Goal: Task Accomplishment & Management: Manage account settings

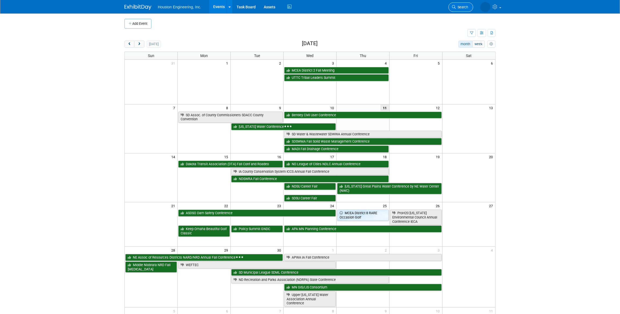
click at [468, 6] on span "Search" at bounding box center [462, 7] width 12 height 4
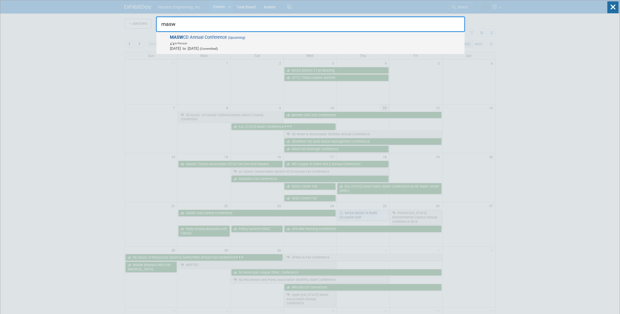
type input "masw"
click at [328, 41] on span "In-Person" at bounding box center [316, 42] width 292 height 5
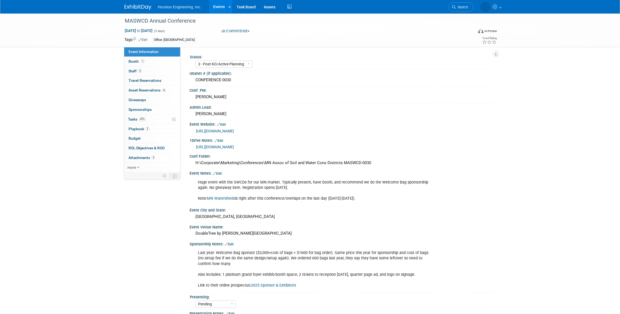
select select "2 - Post KO/Active Planning"
select select "Pending"
select select "Environmental"
click at [152, 116] on link "41% Tasks 41%" at bounding box center [152, 119] width 56 height 9
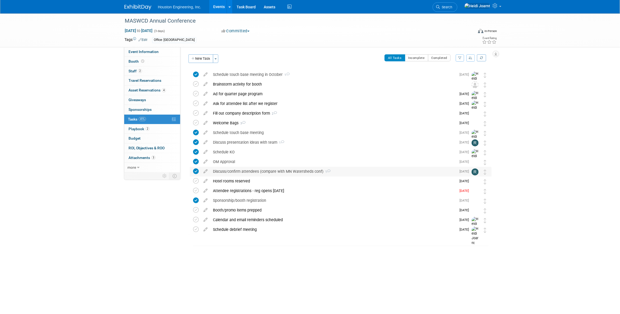
click at [347, 173] on div "Discuss/confirm attendees (compare with MN Watersheds conf) 1" at bounding box center [333, 171] width 246 height 9
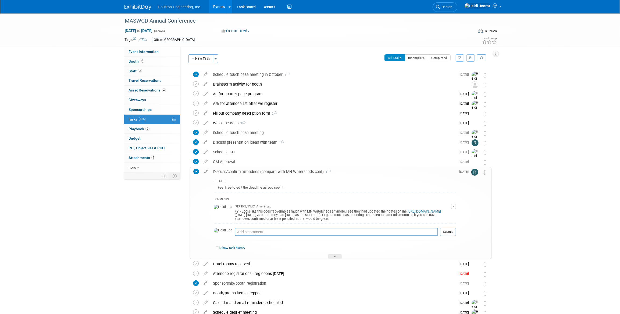
click at [347, 173] on div "Discuss/confirm attendees (compare with MN Watersheds conf) 1" at bounding box center [332, 171] width 245 height 9
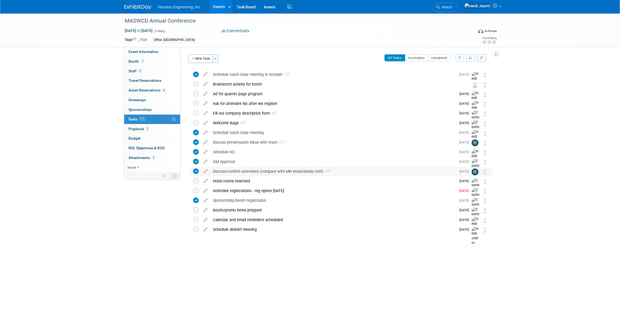
click at [341, 170] on div "Discuss/confirm attendees (compare with MN Watersheds conf) 1" at bounding box center [333, 171] width 246 height 9
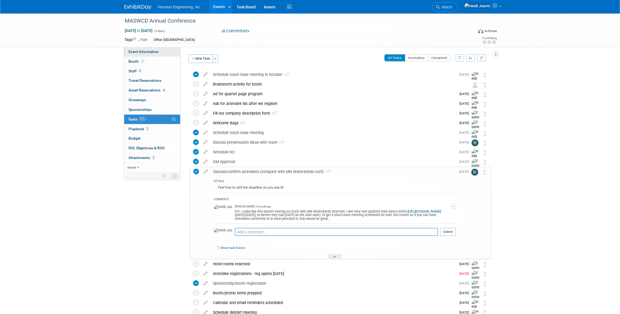
click at [162, 54] on link "Event Information" at bounding box center [152, 51] width 56 height 9
select select "2 - Post KO/Active Planning"
select select "Pending"
select select "Environmental"
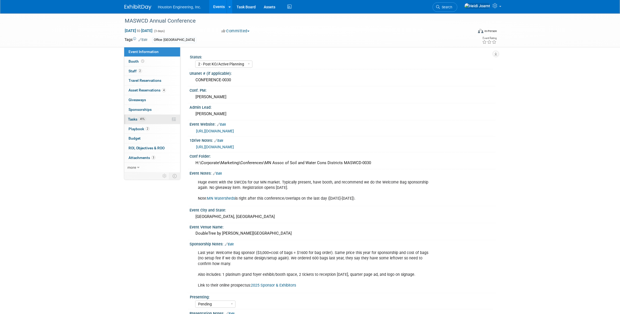
click at [148, 119] on link "41% Tasks 41%" at bounding box center [152, 119] width 56 height 9
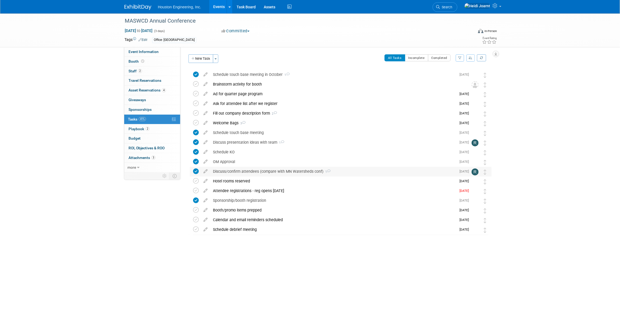
click at [277, 172] on div "Discuss/confirm attendees (compare with MN Watersheds conf) 1" at bounding box center [333, 171] width 246 height 9
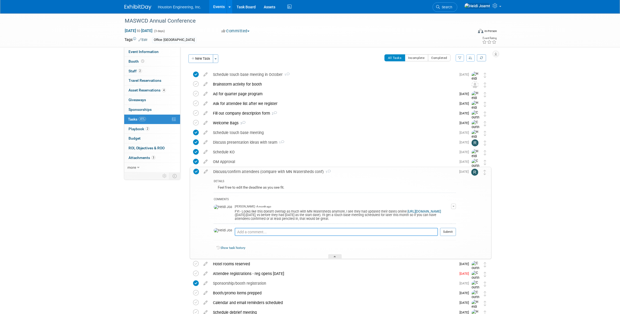
click at [251, 234] on textarea at bounding box center [336, 232] width 203 height 8
type textarea "Unchecking this since we had it marked as done and should leave it"
click at [260, 233] on textarea at bounding box center [336, 232] width 203 height 8
click at [300, 231] on textarea at bounding box center [336, 232] width 203 height 8
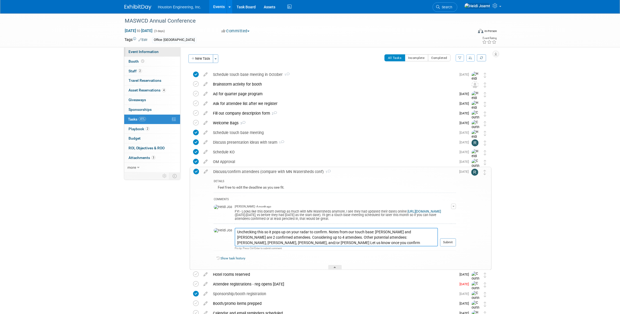
type textarea "Unchecking this so it pops up on your radar to confirm. Notes from our touch ba…"
click at [151, 52] on span "Event Information" at bounding box center [143, 51] width 30 height 4
select select "2 - Post KO/Active Planning"
select select "Pending"
select select "Environmental"
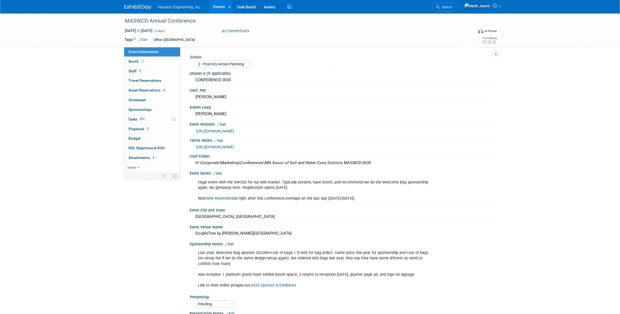
click at [225, 133] on div "[URL][DOMAIN_NAME]" at bounding box center [343, 131] width 295 height 6
click at [225, 131] on link "[URL][DOMAIN_NAME]" at bounding box center [215, 131] width 38 height 4
click at [143, 74] on link "2 Staff 2" at bounding box center [152, 70] width 56 height 9
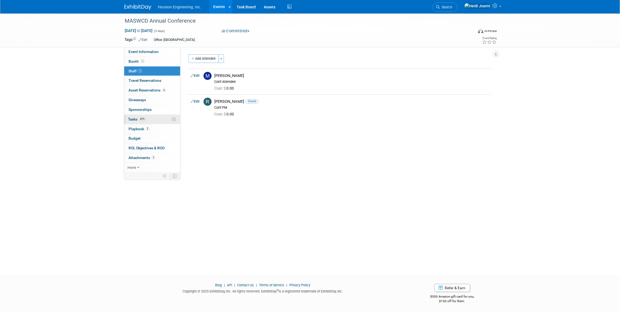
click at [157, 122] on link "41% Tasks 41%" at bounding box center [152, 119] width 56 height 9
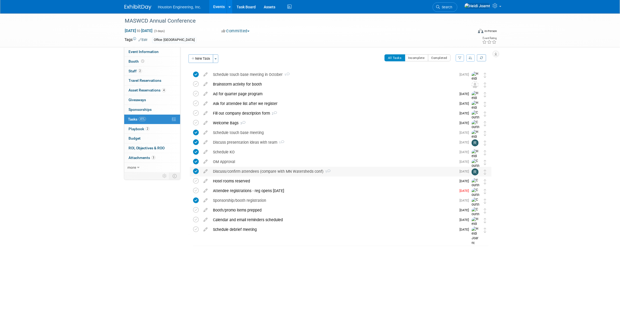
click at [347, 174] on div "Discuss/confirm attendees (compare with MN Watersheds conf) 1" at bounding box center [333, 171] width 246 height 9
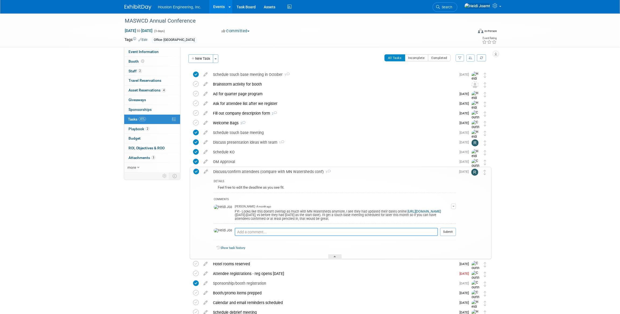
click at [283, 228] on textarea at bounding box center [336, 232] width 203 height 8
click at [260, 231] on textarea at bounding box center [336, 232] width 203 height 8
type textarea "k"
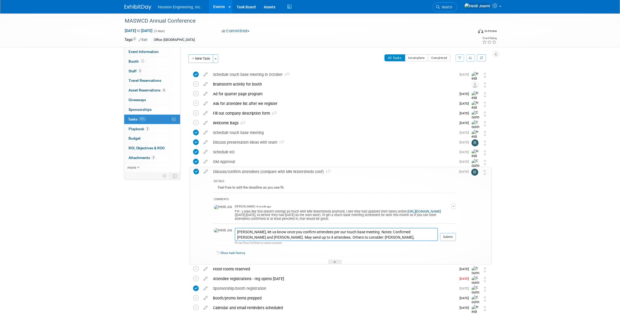
paste textarea "[URL][DOMAIN_NAME]"
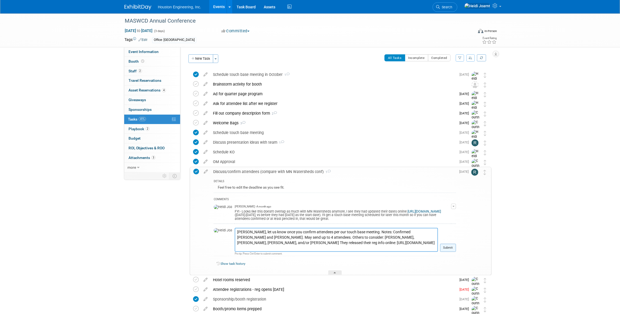
type textarea "[PERSON_NAME], let us know once you confirm attendees per our touch base meetin…"
click at [448, 246] on button "Submit" at bounding box center [448, 248] width 16 height 8
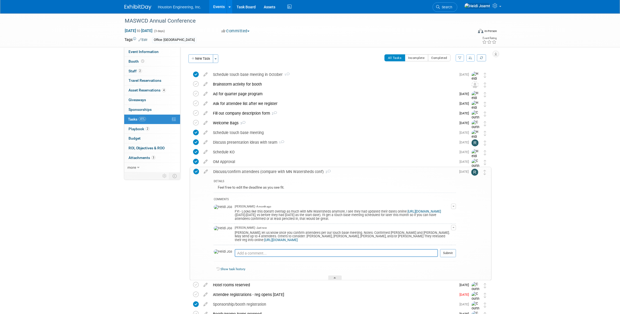
click at [195, 171] on icon at bounding box center [196, 172] width 6 height 6
click at [462, 172] on span "[DATE]" at bounding box center [465, 172] width 12 height 4
click at [205, 171] on icon at bounding box center [205, 170] width 9 height 7
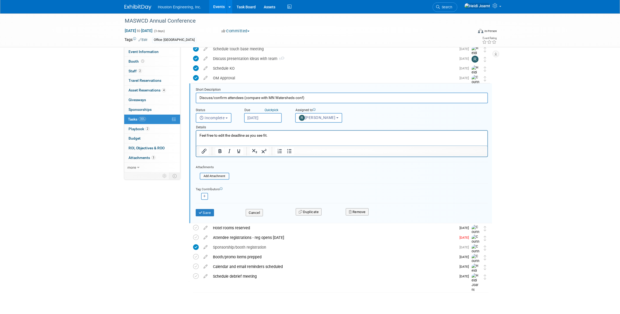
click at [272, 120] on input "[DATE]" at bounding box center [263, 118] width 38 height 10
click at [309, 165] on span "19" at bounding box center [309, 167] width 10 height 10
type input "[DATE]"
click at [206, 210] on button "Save" at bounding box center [205, 213] width 18 height 8
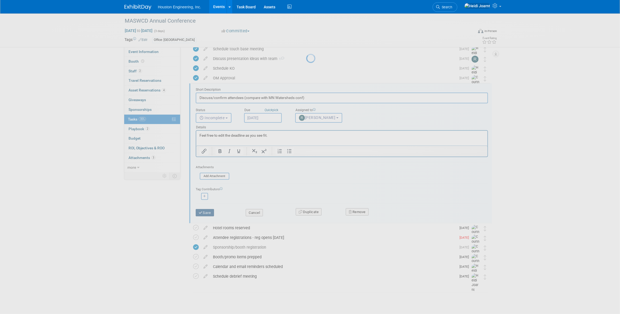
scroll to position [57, 0]
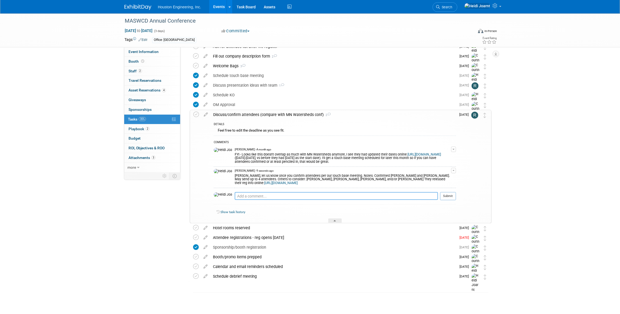
click at [262, 196] on textarea at bounding box center [336, 196] width 203 height 8
type textarea "Looks like speakers/presenters are free to attend"
click at [159, 52] on link "Event Information" at bounding box center [152, 51] width 56 height 9
select select "2 - Post KO/Active Planning"
select select "Pending"
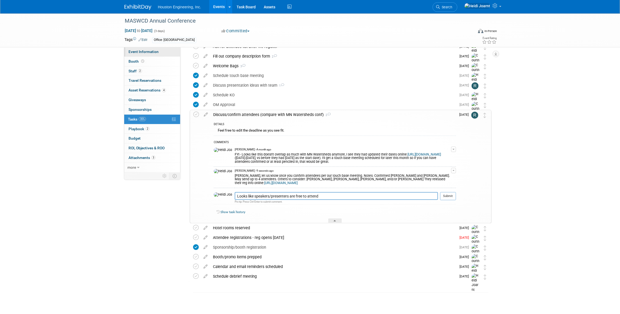
select select "Environmental"
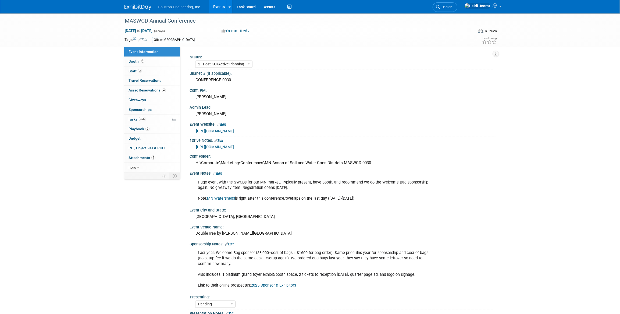
scroll to position [49, 0]
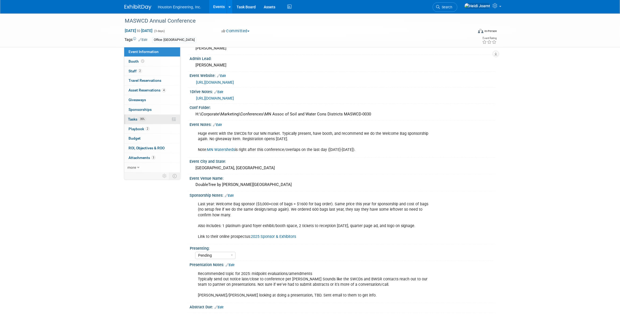
click at [152, 121] on link "35% Tasks 35%" at bounding box center [152, 119] width 56 height 9
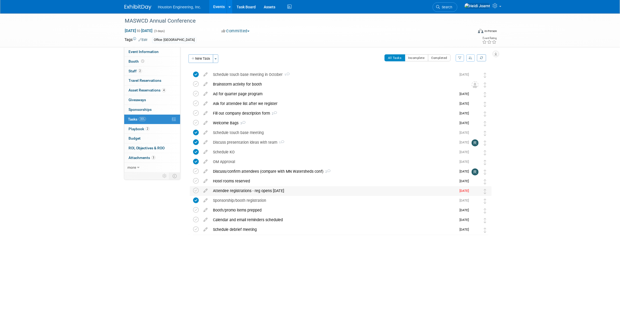
click at [290, 190] on div "Attendee registrations - reg opens [DATE]" at bounding box center [333, 190] width 246 height 9
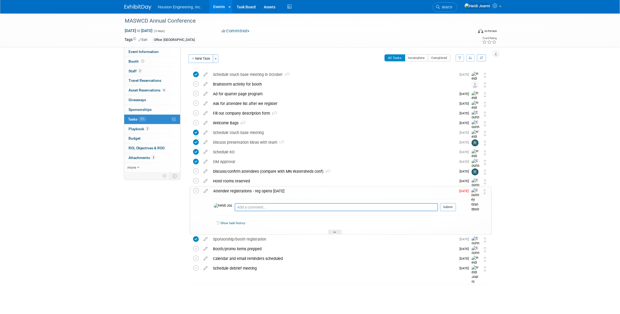
click at [291, 209] on textarea at bounding box center [336, 207] width 203 height 8
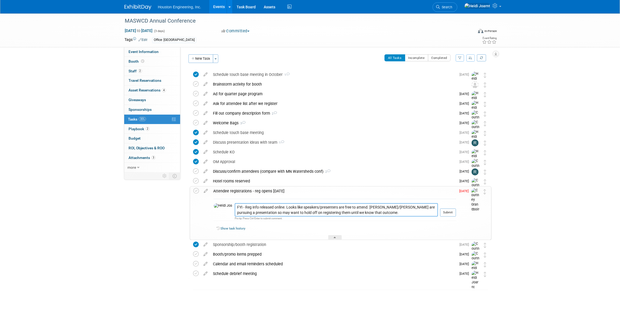
paste textarea "[URL][DOMAIN_NAME]"
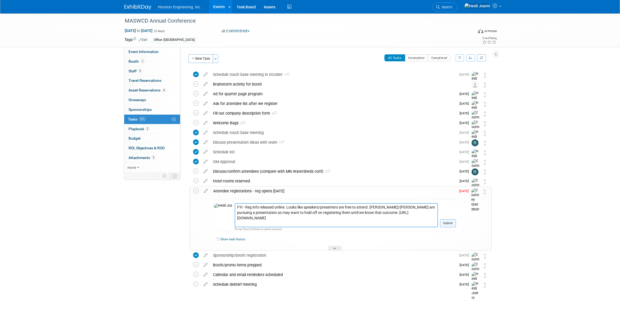
type textarea "FYI - Reg info released online. Looks like speakers/presenters are free to atte…"
click at [451, 222] on button "Submit" at bounding box center [448, 223] width 16 height 8
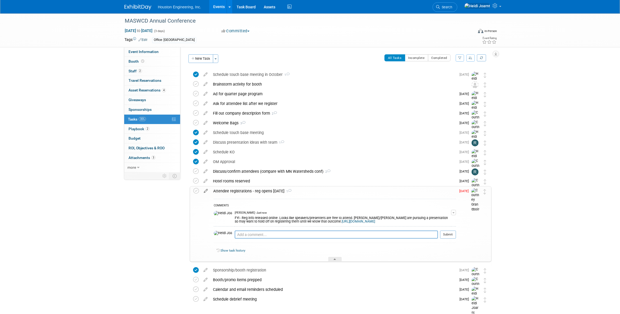
click at [207, 190] on icon at bounding box center [205, 189] width 9 height 7
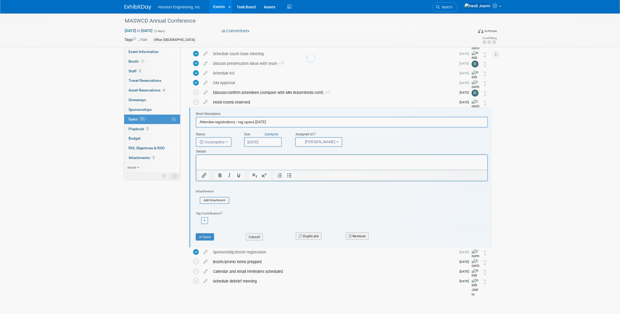
scroll to position [84, 0]
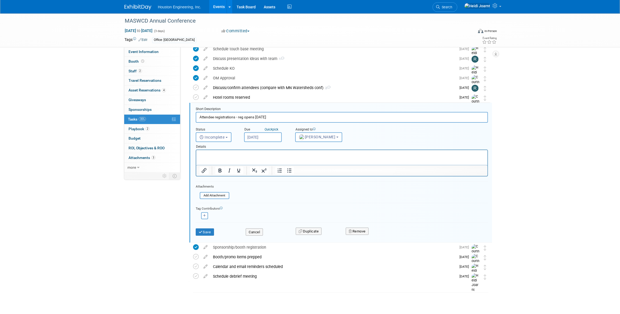
drag, startPoint x: 71, startPoint y: 5, endPoint x: 273, endPoint y: 117, distance: 231.1
click at [273, 117] on input "Attendee registrations - reg opens [DATE]" at bounding box center [342, 117] width 292 height 10
type input "Attendee registrations - reg opens [DATE], closes [DATE]"
click at [258, 137] on input "[DATE]" at bounding box center [263, 137] width 38 height 10
click at [321, 148] on icon at bounding box center [321, 148] width 2 height 3
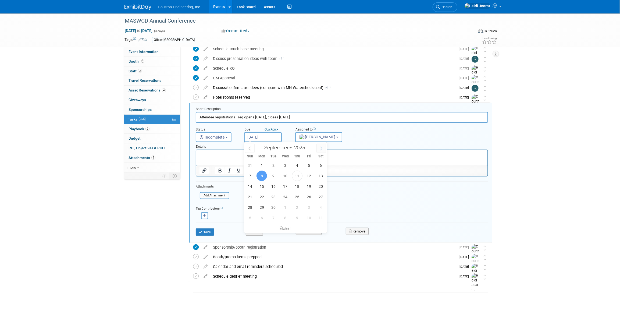
select select "9"
click at [309, 174] on span "10" at bounding box center [309, 175] width 10 height 10
type input "[DATE]"
click at [206, 232] on button "Save" at bounding box center [205, 232] width 18 height 8
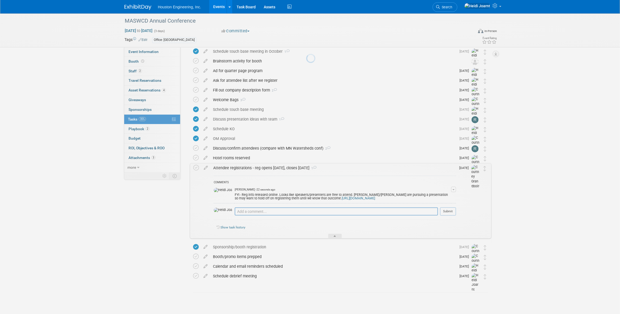
scroll to position [23, 0]
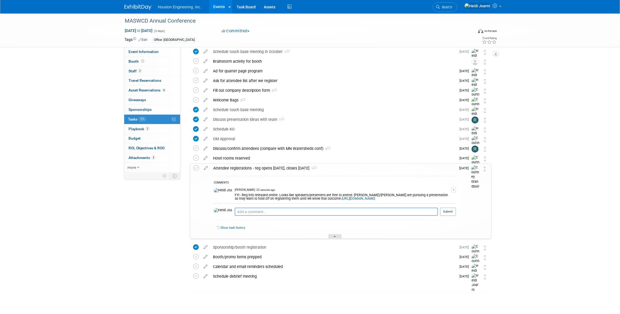
click at [338, 238] on div at bounding box center [334, 236] width 13 height 5
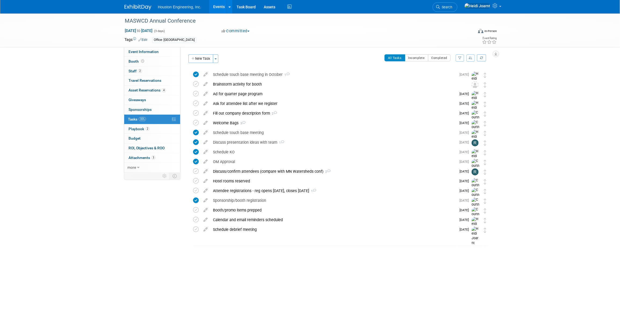
scroll to position [0, 0]
click at [154, 51] on span "Event Information" at bounding box center [143, 51] width 30 height 4
select select "2 - Post KO/Active Planning"
select select "Pending"
select select "Environmental"
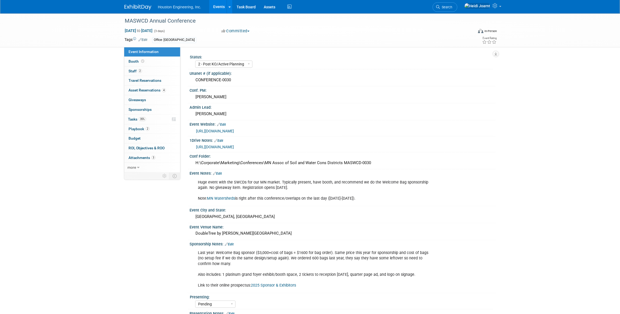
click at [221, 172] on link "Edit" at bounding box center [217, 174] width 9 height 4
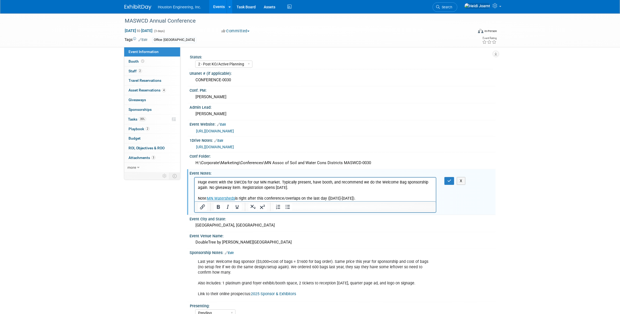
click at [359, 198] on p "Huge event with the SWCDs for our MN market. Typically present, have booth, and…" at bounding box center [315, 190] width 235 height 22
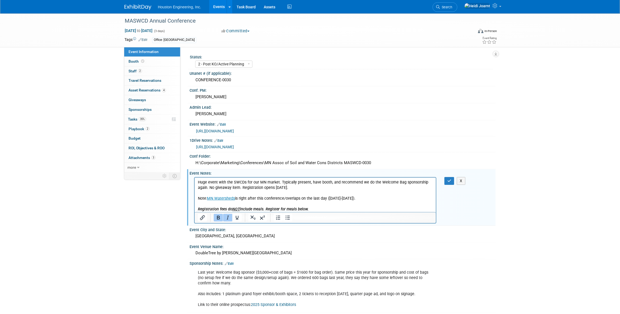
drag, startPoint x: 310, startPoint y: 210, endPoint x: 498, endPoint y: 389, distance: 259.4
click at [297, 210] on p "Registration fees do NOT include meals. Register for meals below." at bounding box center [315, 208] width 235 height 5
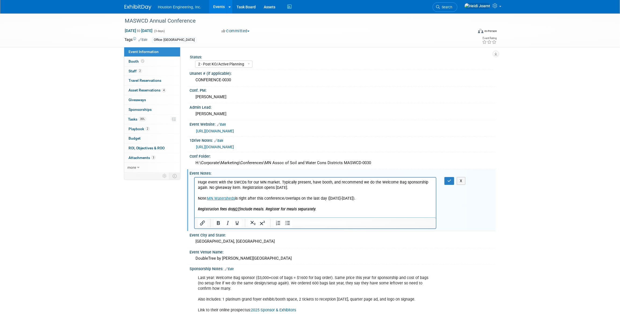
click at [233, 210] on u "NOT" at bounding box center [236, 208] width 8 height 5
click at [232, 214] on p "Rich Text Area. Press ALT-0 for help." at bounding box center [315, 214] width 235 height 5
click at [446, 183] on button "button" at bounding box center [449, 181] width 10 height 8
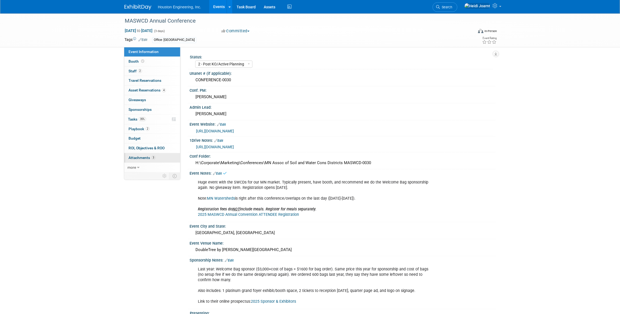
click at [149, 159] on span "Attachments 3" at bounding box center [141, 157] width 27 height 4
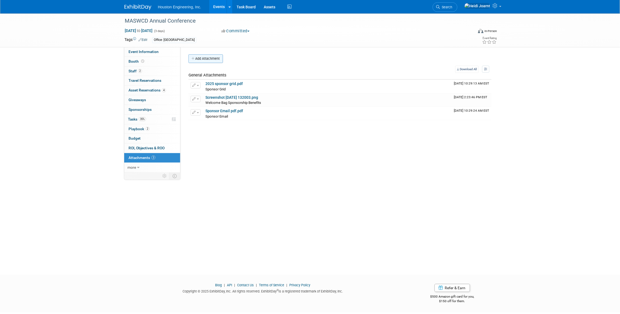
click at [204, 56] on button "Add Attachment" at bounding box center [205, 58] width 34 height 9
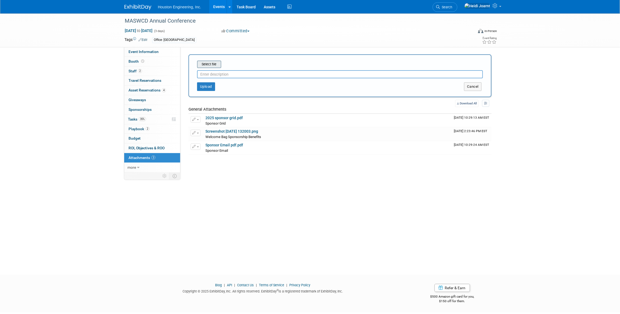
click at [207, 64] on input "file" at bounding box center [189, 64] width 64 height 6
click at [148, 118] on link "35% Tasks 35%" at bounding box center [152, 119] width 56 height 9
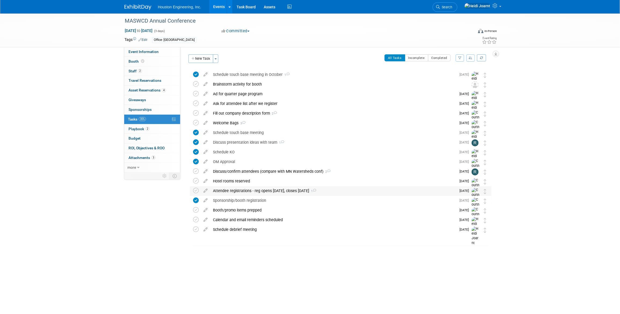
click at [257, 191] on div "Attendee registrations - reg opens [DATE], closes [DATE] 1" at bounding box center [333, 190] width 246 height 9
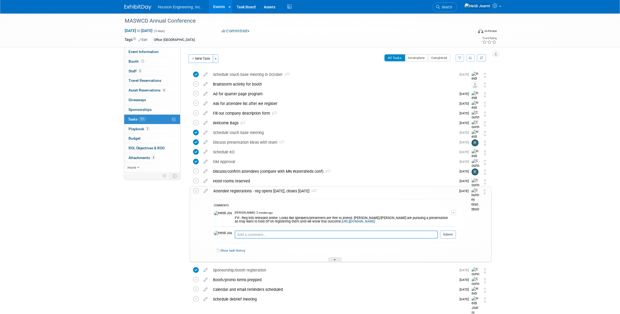
click at [246, 237] on textarea at bounding box center [336, 234] width 203 height 8
click at [206, 190] on icon at bounding box center [205, 189] width 9 height 7
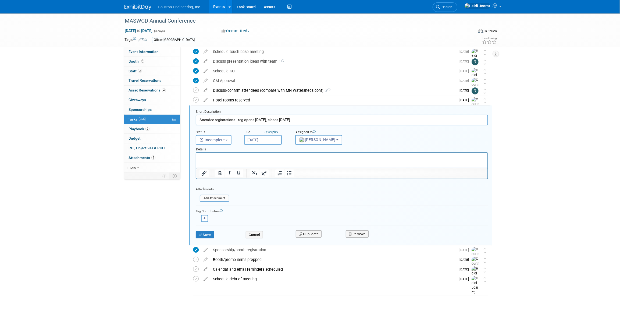
scroll to position [84, 0]
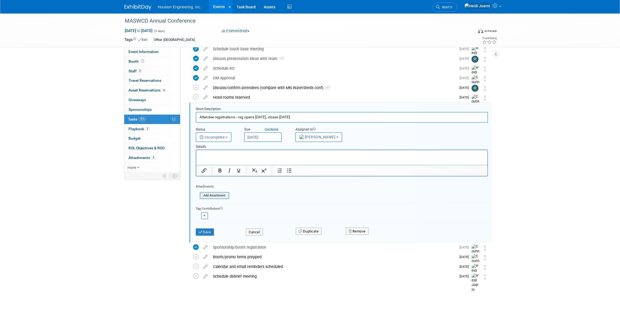
click at [210, 196] on input "file" at bounding box center [201, 195] width 55 height 6
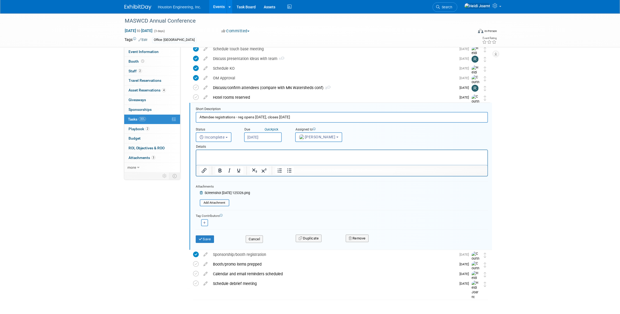
click at [231, 156] on p "Rich Text Area. Press ALT-0 for help." at bounding box center [341, 154] width 285 height 5
click at [204, 236] on button "Save" at bounding box center [205, 239] width 18 height 8
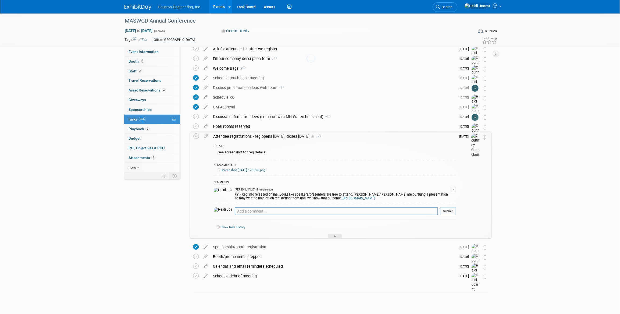
scroll to position [54, 0]
click at [254, 171] on link "Screenshot [DATE] 125326.png" at bounding box center [242, 170] width 48 height 4
click at [332, 238] on div at bounding box center [334, 236] width 13 height 5
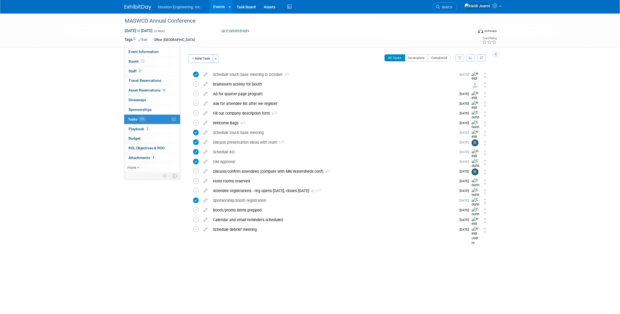
scroll to position [0, 0]
click at [160, 126] on link "2 Playbook 2" at bounding box center [152, 128] width 56 height 9
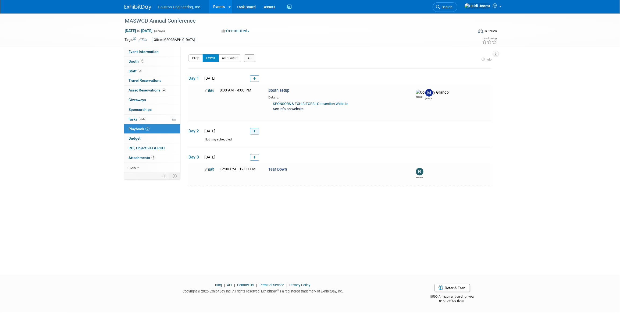
click at [255, 133] on link at bounding box center [254, 131] width 9 height 6
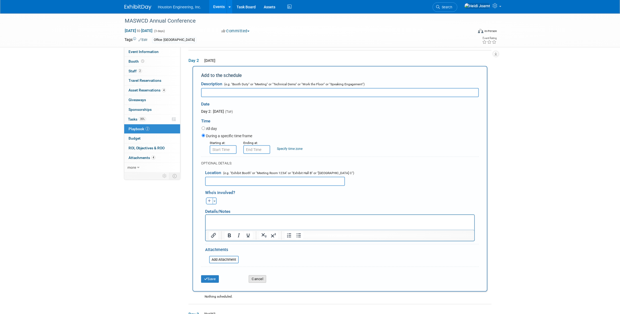
click at [254, 276] on button "Cancel" at bounding box center [257, 279] width 17 height 8
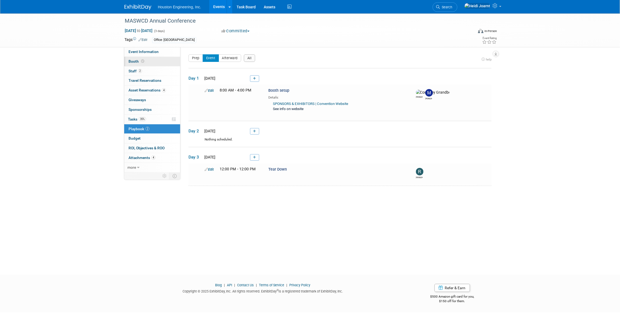
click at [145, 61] on link "Booth" at bounding box center [152, 61] width 56 height 9
select select "Yes"
select select "[GEOGRAPHIC_DATA]"
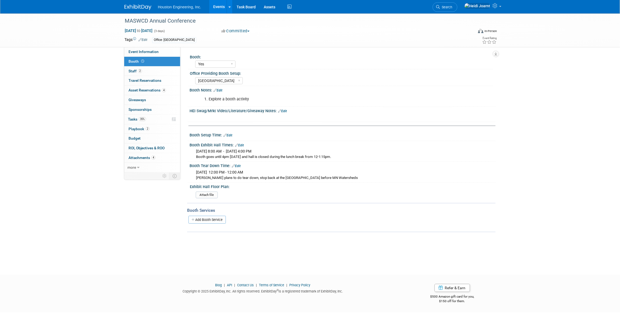
click at [232, 135] on link "Edit" at bounding box center [227, 135] width 9 height 4
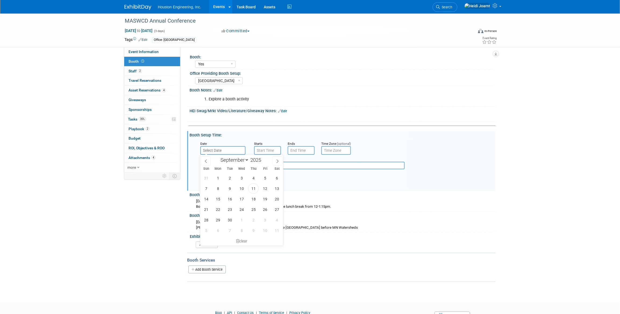
click at [227, 149] on input "text" at bounding box center [222, 150] width 45 height 9
click at [278, 162] on icon at bounding box center [278, 161] width 4 height 4
select select "11"
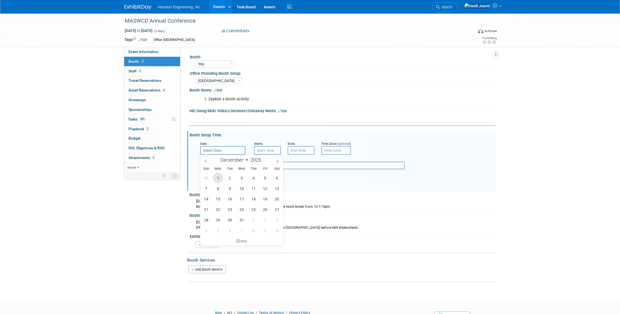
click at [217, 180] on span "1" at bounding box center [218, 178] width 10 height 10
type input "[DATE]"
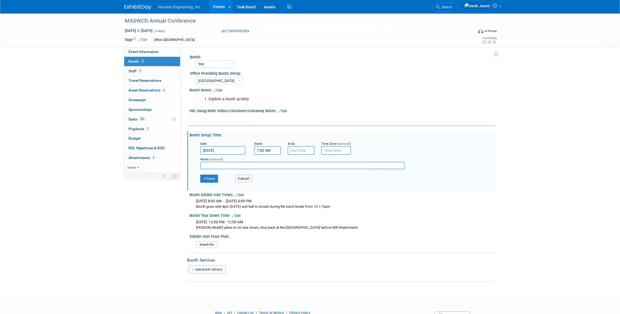
click at [263, 150] on input "7:00 AM" at bounding box center [267, 150] width 27 height 9
click at [267, 172] on span "07" at bounding box center [267, 175] width 10 height 10
click at [264, 192] on td "08" at bounding box center [263, 192] width 17 height 15
type input "8:00 AM"
click at [303, 197] on span at bounding box center [306, 198] width 36 height 9
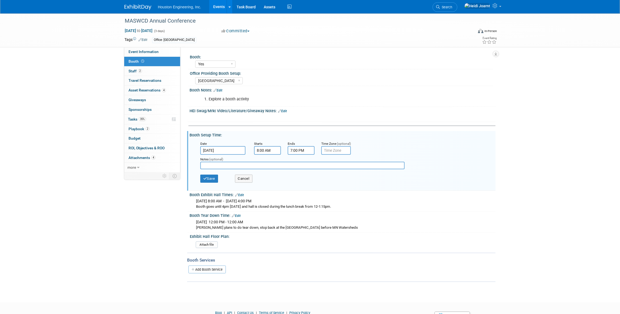
click at [301, 146] on input "7:00 PM" at bounding box center [301, 150] width 27 height 9
click at [302, 175] on span "07" at bounding box center [300, 175] width 10 height 10
click at [301, 177] on td "04" at bounding box center [297, 178] width 17 height 15
type input "4:00 PM"
click at [341, 197] on span at bounding box center [340, 198] width 36 height 9
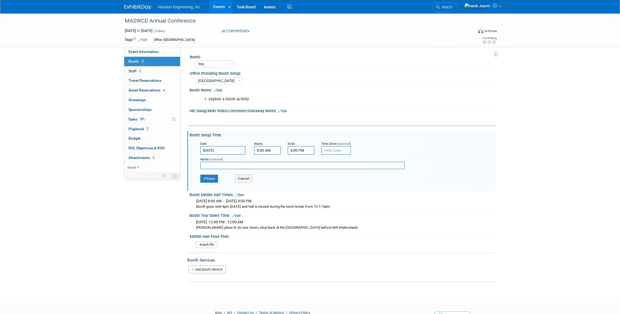
click at [299, 164] on input "text" at bounding box center [302, 166] width 204 height 8
type input "Setup anytime. The pre-conference workshop is happening this day also, but beli…"
click at [212, 179] on button "Save" at bounding box center [209, 178] width 18 height 8
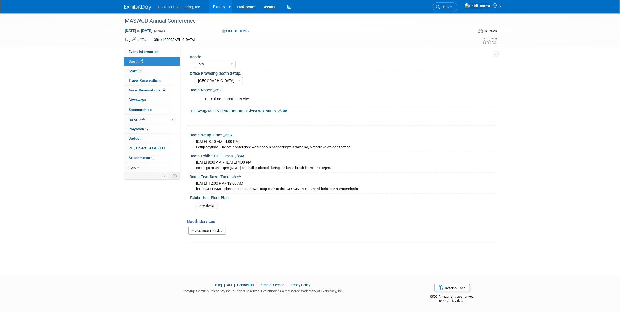
click at [240, 156] on link "Edit" at bounding box center [239, 156] width 9 height 4
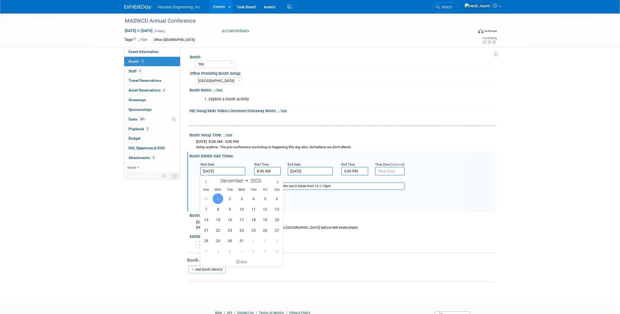
click at [220, 173] on input "[DATE]" at bounding box center [222, 171] width 45 height 9
click at [227, 200] on span "2" at bounding box center [229, 198] width 10 height 10
type input "[DATE]"
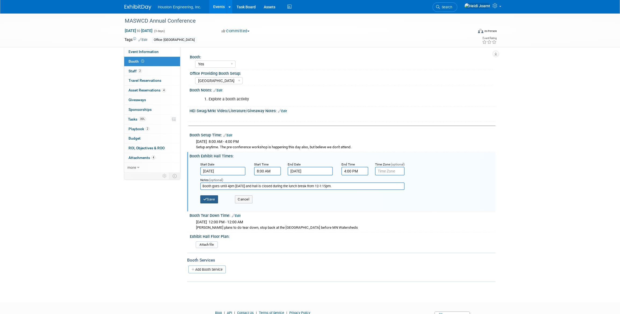
click at [212, 201] on button "Save" at bounding box center [209, 199] width 18 height 8
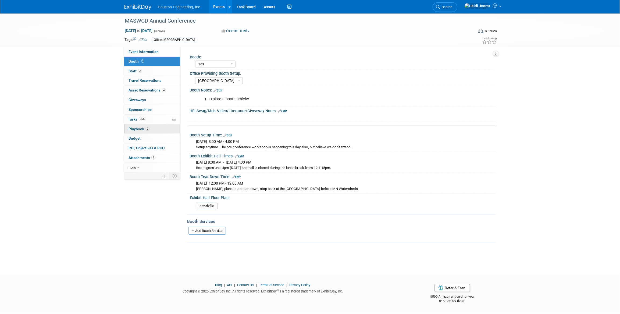
click at [153, 129] on link "2 Playbook 2" at bounding box center [152, 128] width 56 height 9
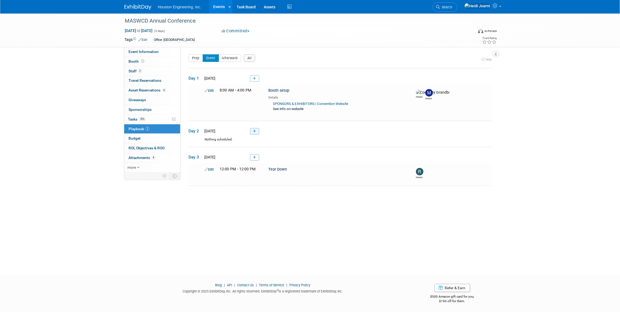
click at [252, 132] on link at bounding box center [254, 131] width 9 height 6
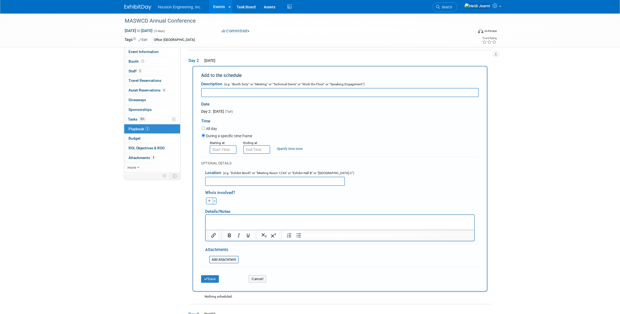
click at [234, 89] on input "text" at bounding box center [340, 92] width 278 height 9
type input "Exhibit Hall Open/Booth Duty"
click at [213, 129] on label "All day" at bounding box center [211, 128] width 11 height 5
click at [205, 129] on input "All day" at bounding box center [203, 127] width 3 height 3
radio input "true"
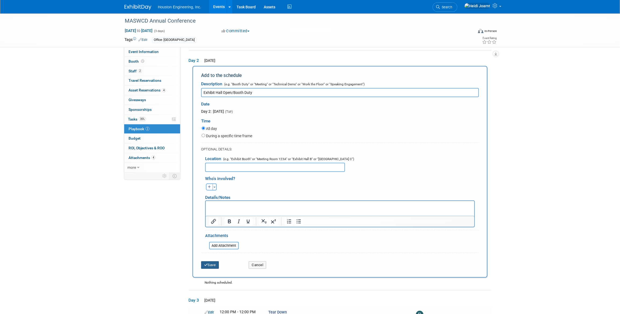
click at [214, 264] on button "Save" at bounding box center [210, 265] width 18 height 8
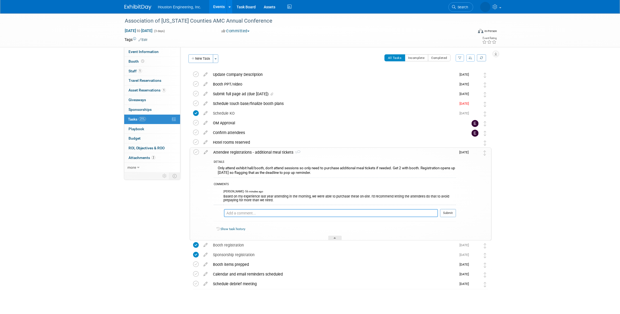
click at [262, 212] on textarea at bounding box center [331, 213] width 214 height 8
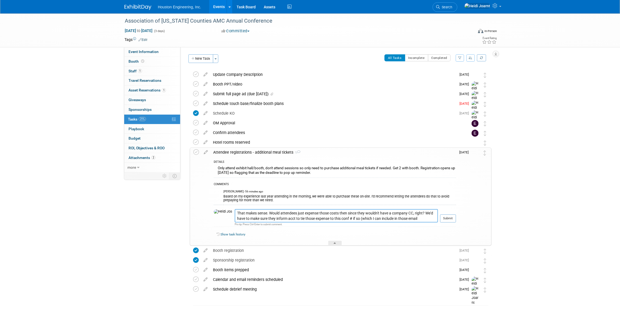
click at [264, 213] on textarea "That makes sense. Would attendees just expense those costs then since they woul…" at bounding box center [336, 215] width 203 height 13
click at [292, 213] on textarea "That makes sense. Would attendees just expense those costs then since they woul…" at bounding box center [336, 215] width 203 height 13
click at [290, 219] on textarea "That makes sense. Would attendees expense those costs then since they wouldn't …" at bounding box center [336, 215] width 203 height 13
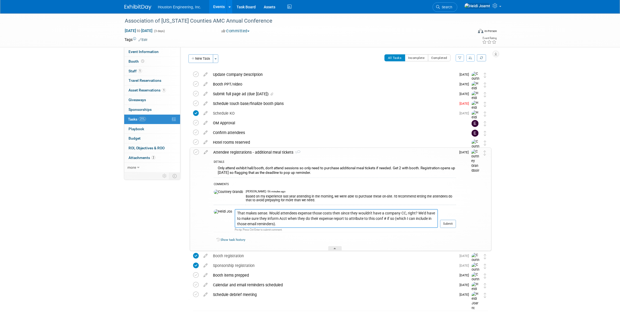
click at [258, 214] on textarea "That makes sense. Would attendees expense those costs then since they wouldn't …" at bounding box center [336, 218] width 203 height 19
click at [374, 213] on textarea "That makes sense. Is it pretty quick to get for attendees or would it be cumber…" at bounding box center [336, 218] width 203 height 19
click at [382, 223] on textarea "That makes sense. Is it pretty quick to get for attendees or would it be cumber…" at bounding box center [336, 218] width 203 height 19
click at [323, 218] on textarea "That makes sense. Is it pretty quick to get for attendees or would it be cumber…" at bounding box center [336, 218] width 203 height 19
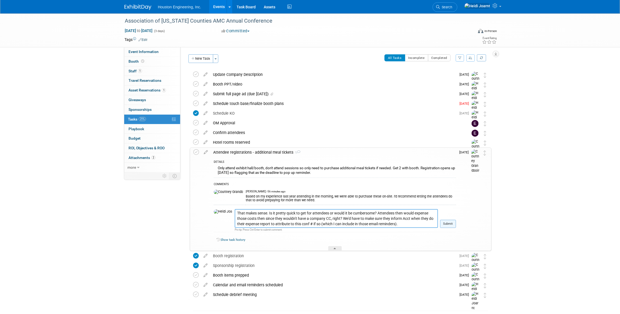
type textarea "That makes sense. Is it pretty quick to get for attendees or would it be cumber…"
click at [449, 224] on button "Submit" at bounding box center [448, 224] width 16 height 8
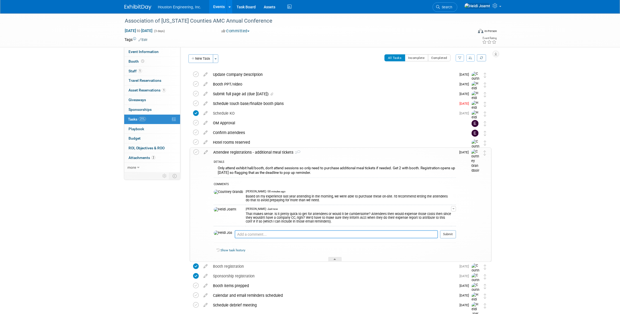
click at [274, 232] on textarea at bounding box center [336, 234] width 203 height 8
paste textarea "Yes to Drew for a day, yes to Moriay and I. Will reach out to Chris for recomme…"
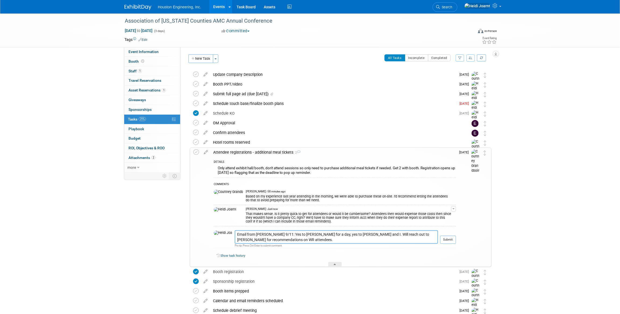
click at [300, 240] on textarea "Email from Rachel 9/11: Yes to Drew for a day, yes to Moriay and I. Will reach …" at bounding box center [336, 236] width 203 height 13
type textarea "Email from Rachel 9/11: "Yes to Drew for a day, yes to Moriay and I. Will reach…"
